Goal: Navigation & Orientation: Find specific page/section

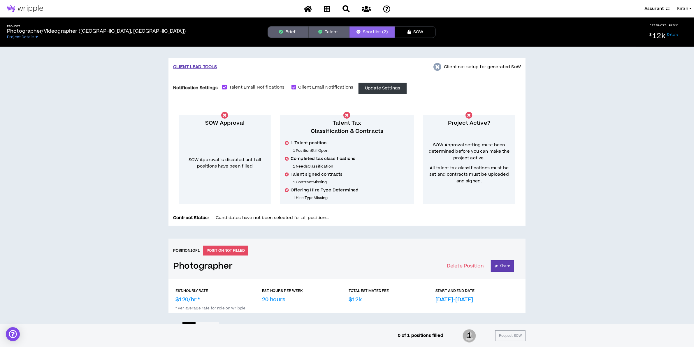
click at [325, 34] on button "Talent" at bounding box center [329, 32] width 41 height 12
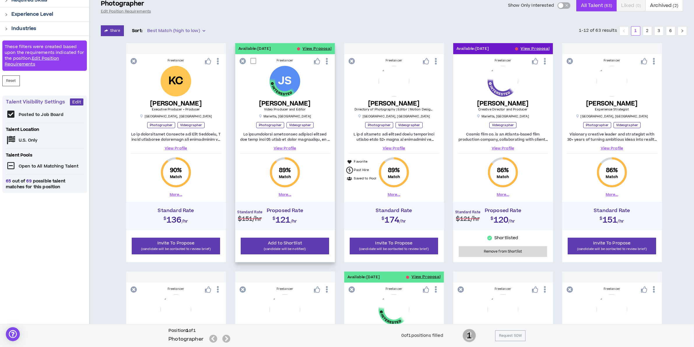
scroll to position [73, 0]
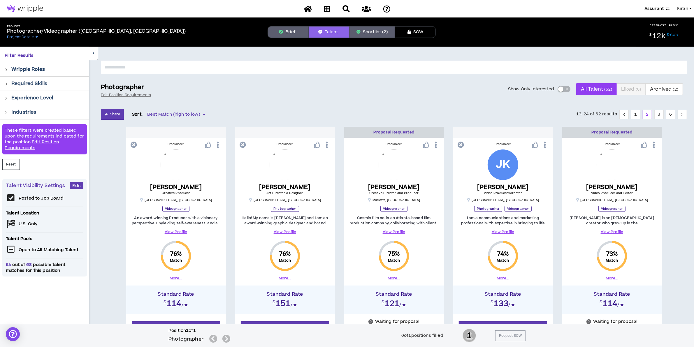
click at [542, 6] on span "Assurant" at bounding box center [654, 9] width 19 height 6
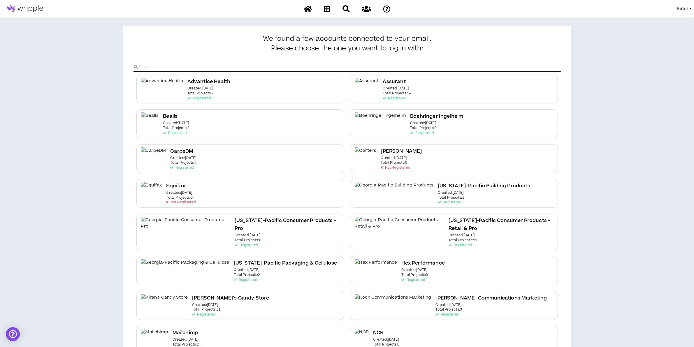
click at [542, 9] on span "Kiran" at bounding box center [682, 9] width 11 height 6
click at [542, 20] on link "System Admin Portal" at bounding box center [664, 19] width 53 height 9
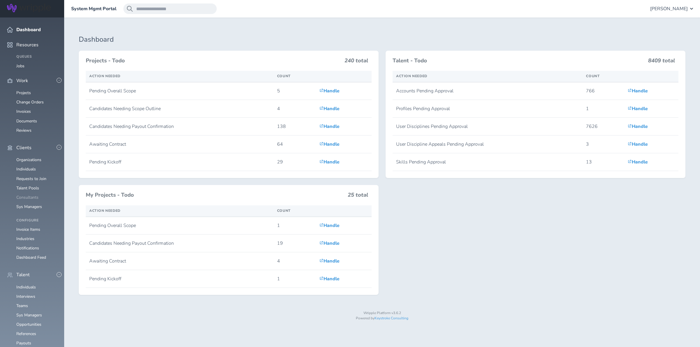
click at [30, 195] on link "Consultants" at bounding box center [27, 198] width 22 height 6
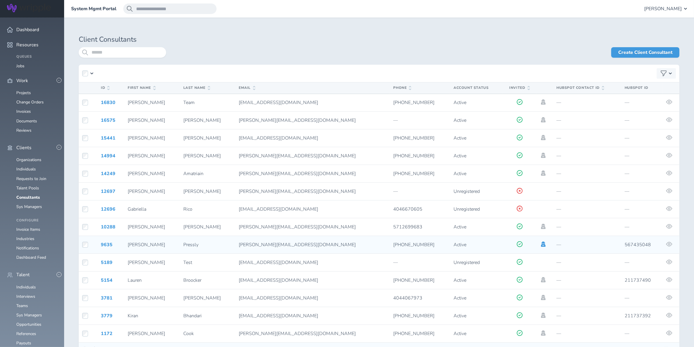
click at [541, 244] on icon at bounding box center [543, 244] width 5 height 5
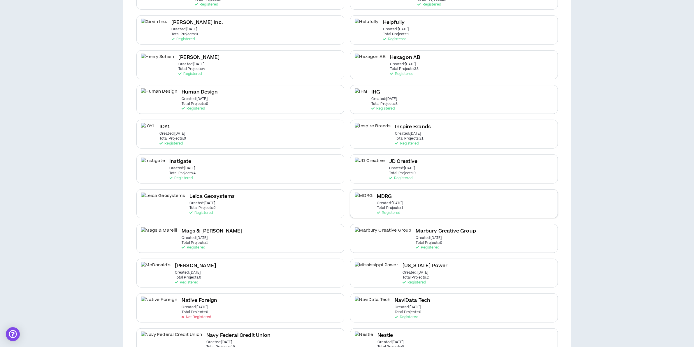
scroll to position [437, 0]
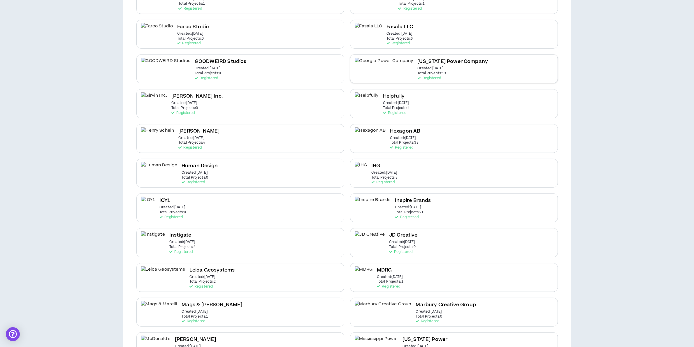
click at [418, 71] on p "Created: [DATE]" at bounding box center [431, 68] width 26 height 4
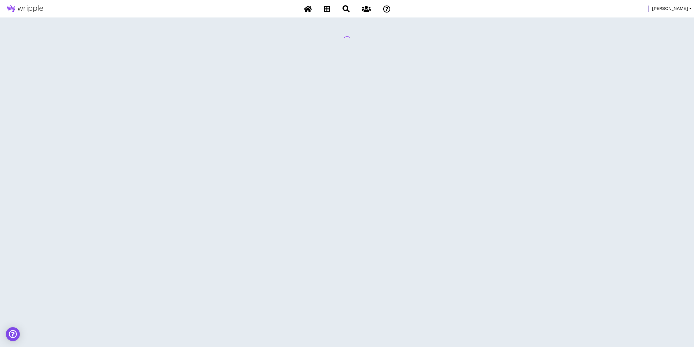
scroll to position [0, 0]
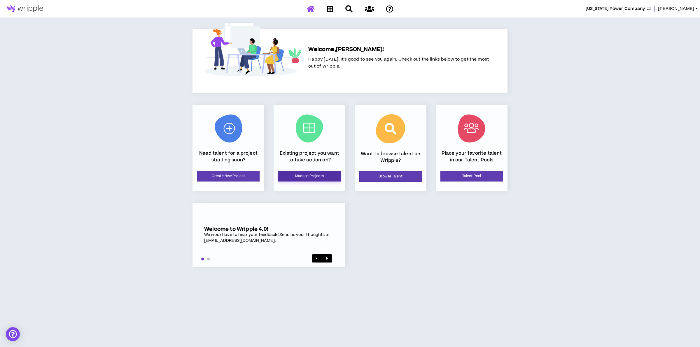
click at [306, 176] on link "Manage Projects" at bounding box center [309, 176] width 62 height 11
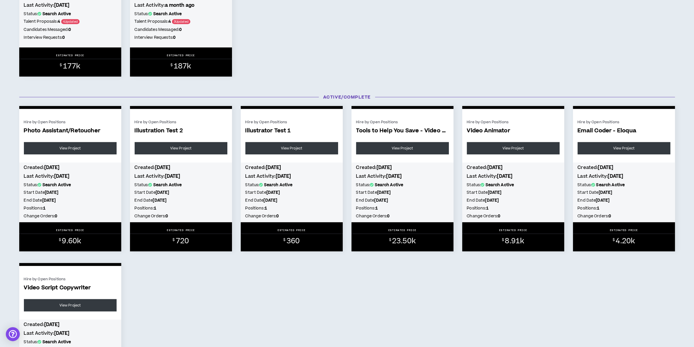
scroll to position [388, 0]
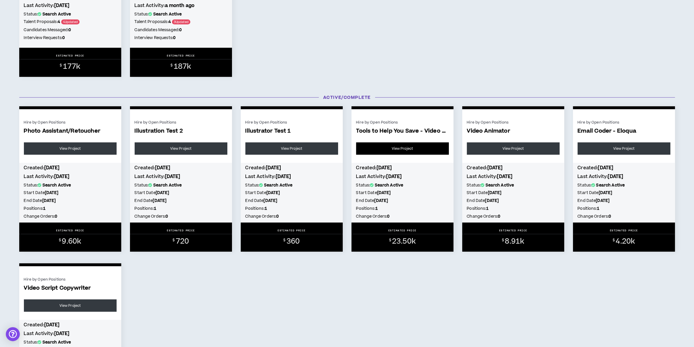
click at [415, 151] on link "View Project" at bounding box center [402, 149] width 93 height 12
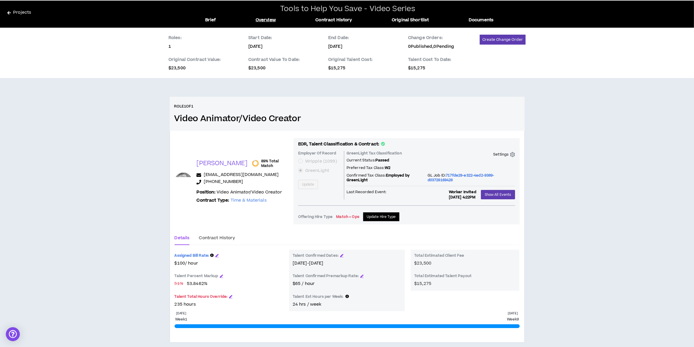
scroll to position [27, 0]
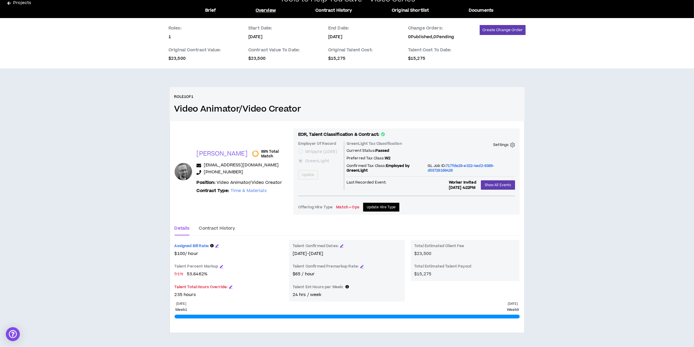
drag, startPoint x: 8, startPoint y: 5, endPoint x: 12, endPoint y: 8, distance: 4.6
click at [8, 5] on icon at bounding box center [8, 3] width 3 height 4
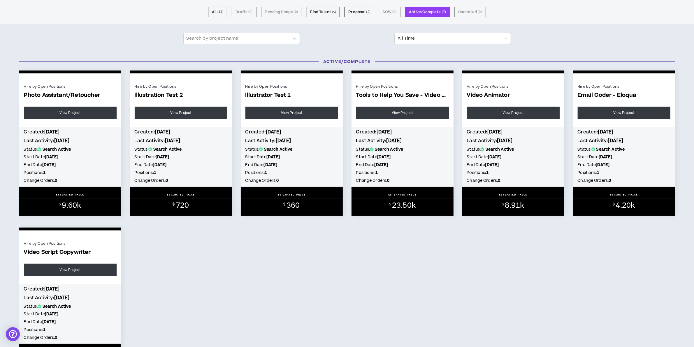
scroll to position [43, 0]
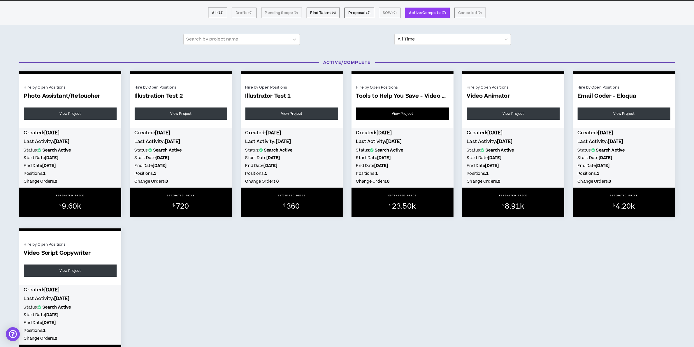
click at [392, 109] on link "View Project" at bounding box center [402, 114] width 93 height 12
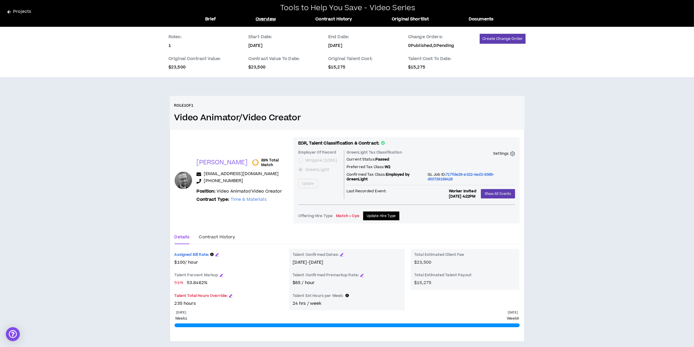
scroll to position [27, 0]
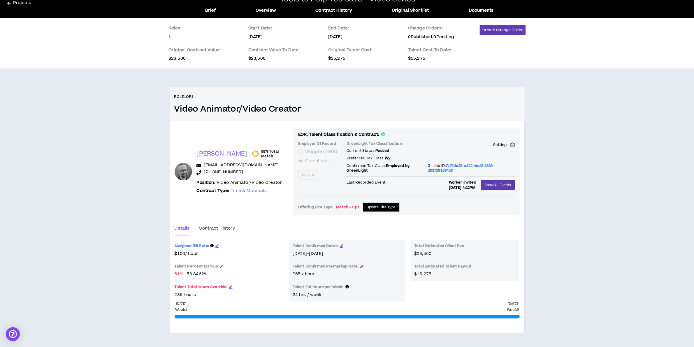
click at [8, 6] on link "Projects" at bounding box center [97, 4] width 180 height 9
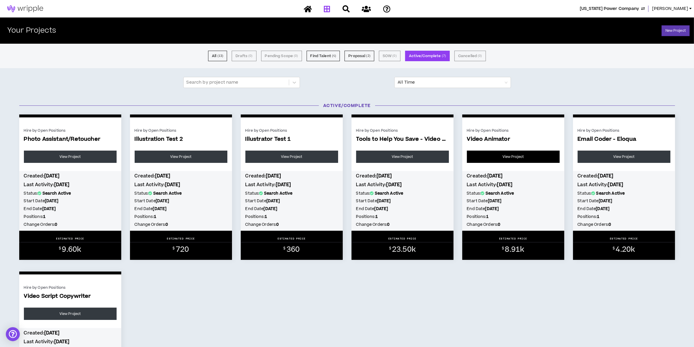
click at [524, 155] on link "View Project" at bounding box center [513, 157] width 93 height 12
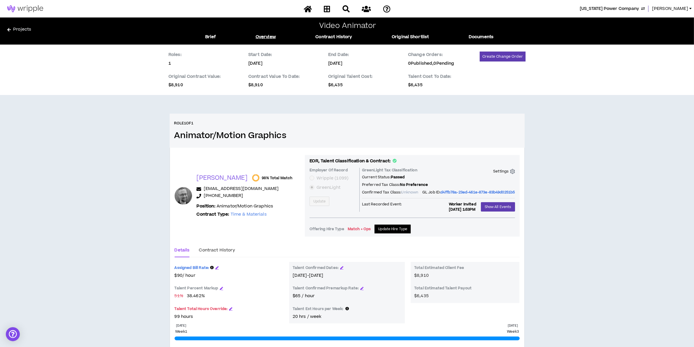
click at [21, 31] on link "Projects" at bounding box center [97, 30] width 180 height 9
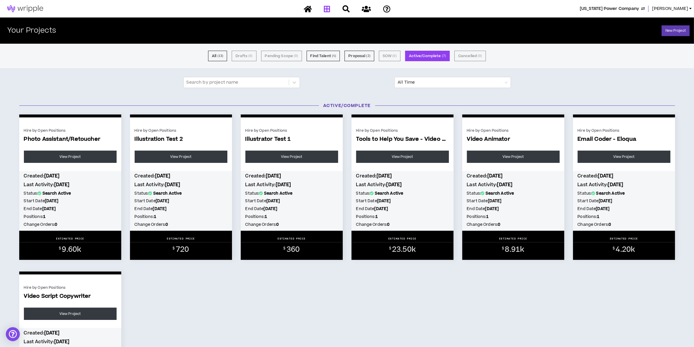
click at [639, 8] on span "[US_STATE] Power Company" at bounding box center [609, 9] width 59 height 6
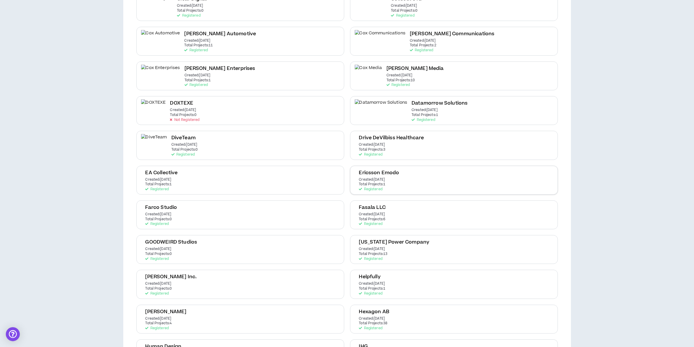
scroll to position [328, 0]
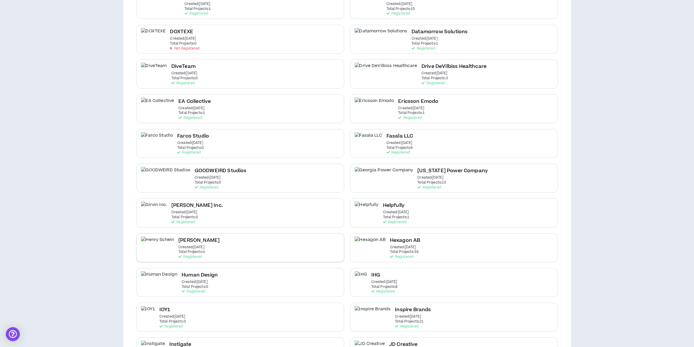
click at [203, 246] on div "[PERSON_NAME] Created: [DATE] Total Projects: 4 Registered" at bounding box center [240, 248] width 208 height 29
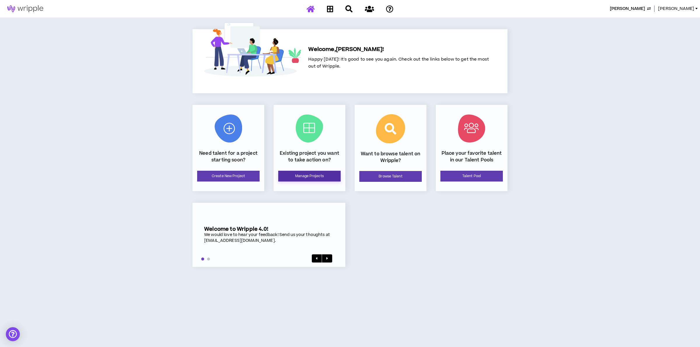
click at [299, 180] on link "Manage Projects" at bounding box center [309, 176] width 62 height 11
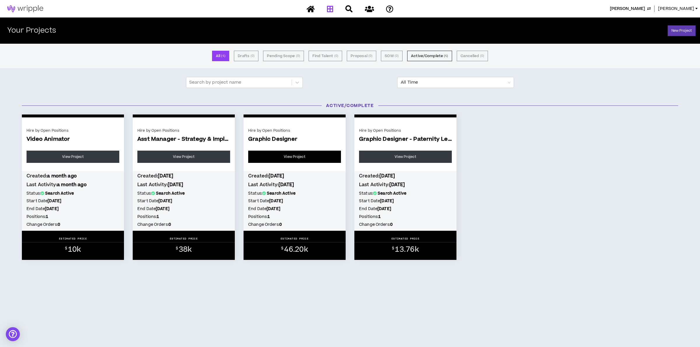
click at [277, 157] on link "View Project" at bounding box center [294, 157] width 93 height 12
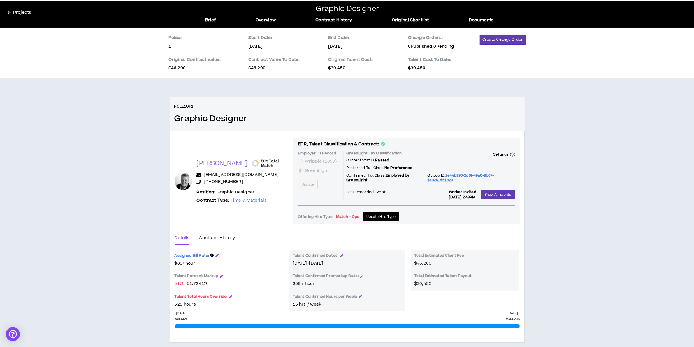
scroll to position [27, 0]
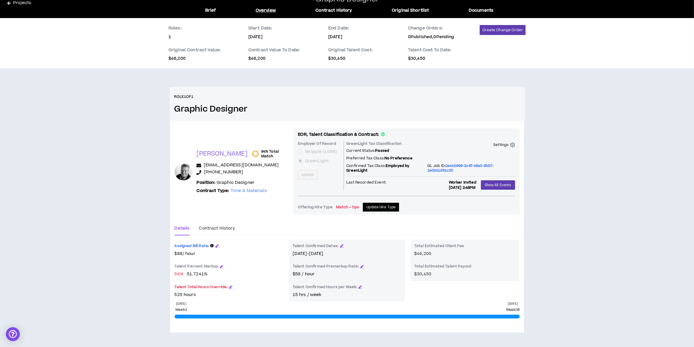
click at [198, 274] on span "51.7241 %" at bounding box center [197, 274] width 21 height 6
click at [182, 257] on div "Assigned Bill Rate: $88 / hour Talent Percent Markup 51 % 51.7241 % Talent Tota…" at bounding box center [229, 269] width 109 height 58
click at [192, 274] on span "51.7241 %" at bounding box center [197, 274] width 21 height 6
click at [183, 252] on span "$88 / hour" at bounding box center [229, 254] width 109 height 6
drag, startPoint x: 205, startPoint y: 276, endPoint x: 183, endPoint y: 273, distance: 22.3
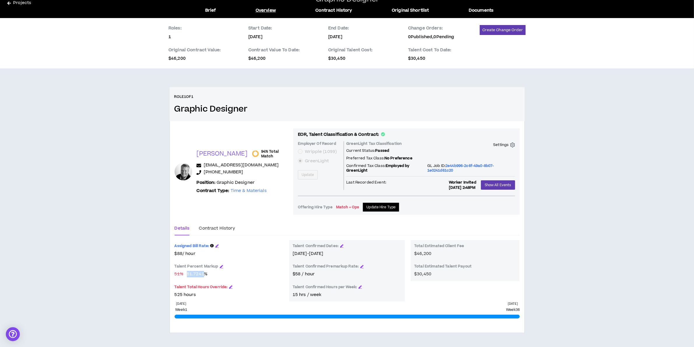
click at [183, 273] on span "51 % 51.7241 %" at bounding box center [229, 274] width 109 height 6
click at [195, 280] on div "Assigned Bill Rate: $88 / hour Talent Percent Markup 51 % 51.7241 % Talent Tota…" at bounding box center [229, 269] width 109 height 58
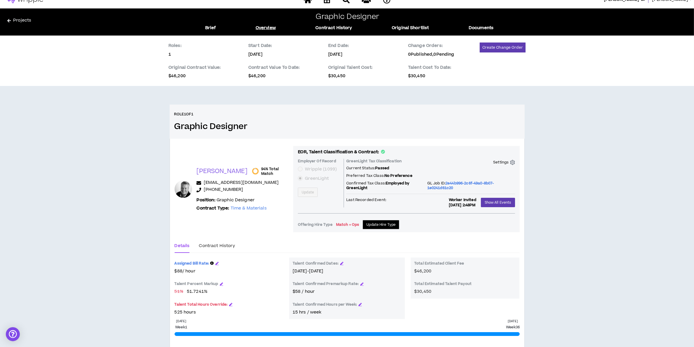
scroll to position [0, 0]
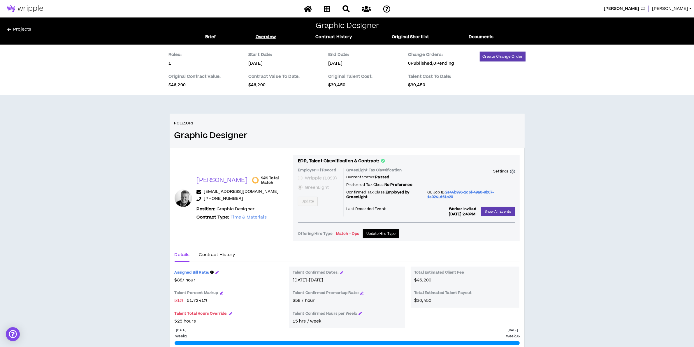
click at [10, 31] on icon at bounding box center [8, 30] width 3 height 4
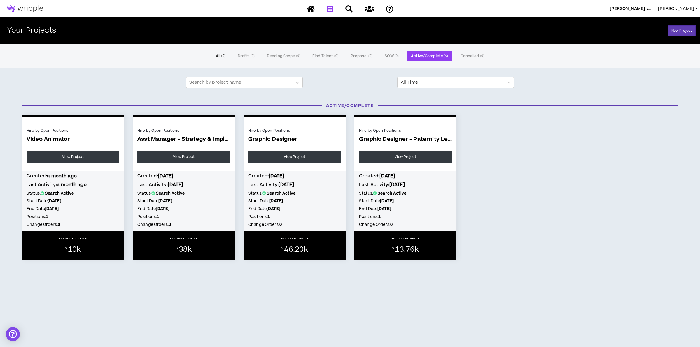
click at [79, 146] on p "Video Animator" at bounding box center [73, 143] width 93 height 15
click at [79, 155] on link "View Project" at bounding box center [73, 157] width 93 height 12
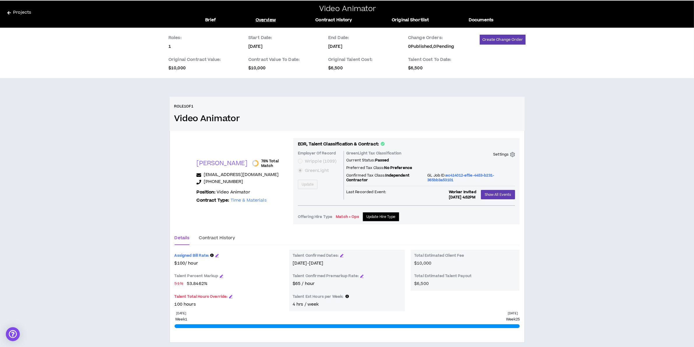
scroll to position [27, 0]
